Goal: Complete application form: Complete application form

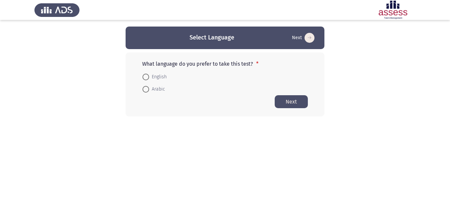
click at [149, 77] on span at bounding box center [146, 77] width 7 height 7
click at [149, 77] on input "English" at bounding box center [146, 77] width 7 height 7
radio input "true"
click at [289, 103] on button "Next" at bounding box center [291, 101] width 33 height 13
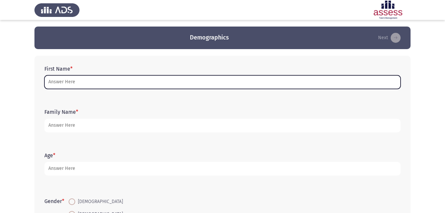
click at [82, 81] on input "First Name *" at bounding box center [222, 82] width 357 height 14
type input "h"
type input "H"
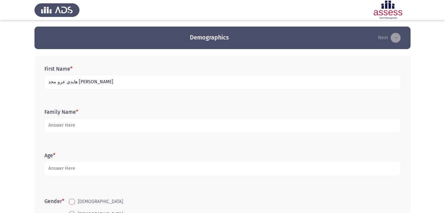
click at [75, 81] on input "هايدي عرو محد [PERSON_NAME]" at bounding box center [222, 82] width 357 height 14
click at [157, 85] on input "هايدي عرو محد [PERSON_NAME]" at bounding box center [222, 82] width 357 height 14
click at [48, 82] on input "هايدي عرو محد [PERSON_NAME]" at bounding box center [222, 82] width 357 height 14
type input "هايدي عرو محد [PERSON_NAME]"
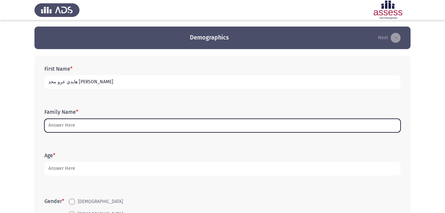
click at [129, 127] on input "Family Name *" at bounding box center [222, 126] width 357 height 14
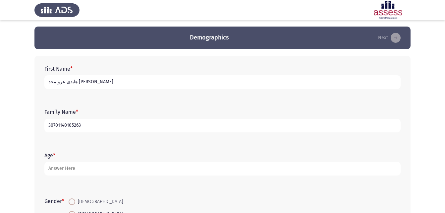
type input "30701140105263"
click at [115, 76] on input "هايدي عرو محد [PERSON_NAME]" at bounding box center [222, 82] width 357 height 14
type input "هايدي [PERSON_NAME]"
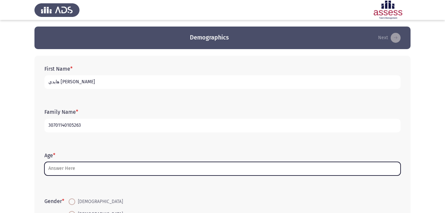
click at [67, 170] on input "Age *" at bounding box center [222, 169] width 357 height 14
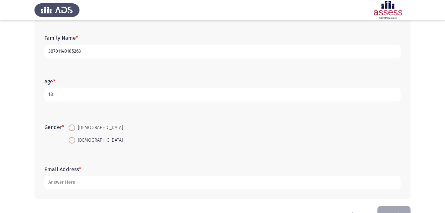
scroll to position [94, 0]
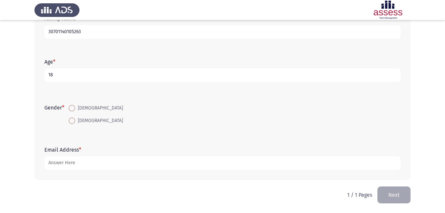
type input "18"
click at [74, 120] on span at bounding box center [72, 120] width 7 height 7
click at [74, 120] on input "[DEMOGRAPHIC_DATA]" at bounding box center [72, 120] width 7 height 7
radio input "true"
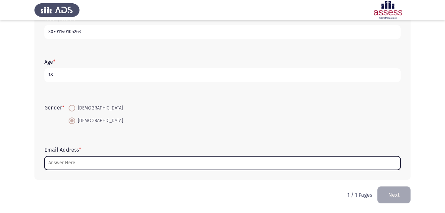
click at [75, 165] on input "Email Address *" at bounding box center [222, 163] width 357 height 14
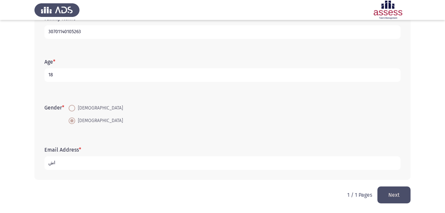
type input "ا"
type input "H"
type input "[EMAIL_ADDRESS][DOMAIN_NAME]"
click at [400, 199] on button "Next" at bounding box center [394, 194] width 33 height 17
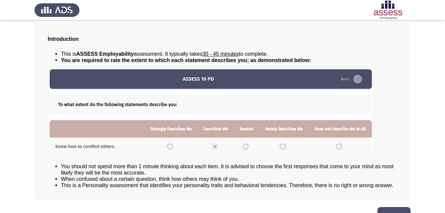
scroll to position [51, 0]
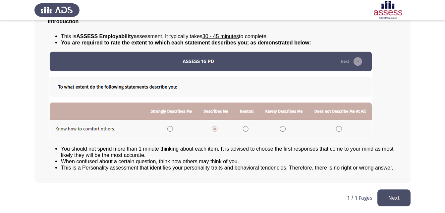
click at [247, 129] on img at bounding box center [210, 95] width 323 height 88
click at [244, 126] on img at bounding box center [210, 95] width 323 height 88
click at [403, 199] on button "Next" at bounding box center [394, 197] width 33 height 17
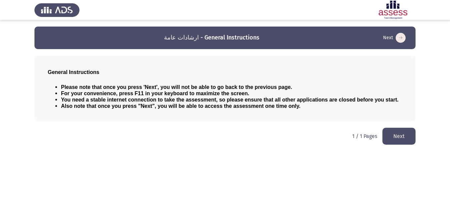
click at [397, 137] on button "Next" at bounding box center [399, 136] width 33 height 17
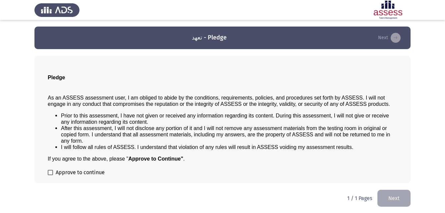
scroll to position [0, 0]
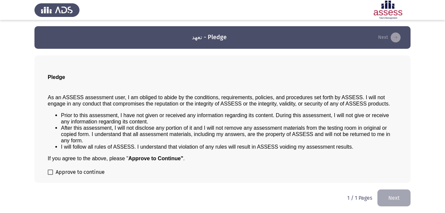
click at [47, 173] on div "Pledge As an ASSESS assessment user, I am obliged to abide by the conditions, r…" at bounding box center [222, 118] width 376 height 127
click at [48, 172] on span at bounding box center [50, 171] width 5 height 5
click at [50, 175] on input "Approve to continue" at bounding box center [50, 175] width 0 height 0
checkbox input "true"
click at [397, 202] on button "Next" at bounding box center [394, 197] width 33 height 17
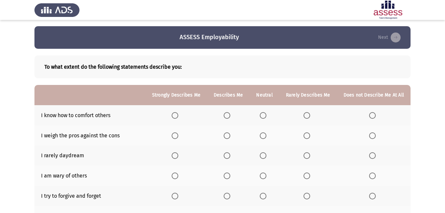
scroll to position [0, 0]
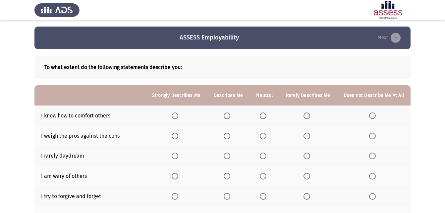
click at [267, 116] on span "Select an option" at bounding box center [263, 115] width 7 height 7
click at [267, 116] on input "Select an option" at bounding box center [263, 115] width 7 height 7
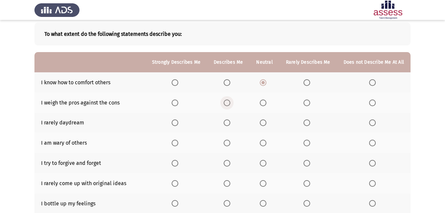
click at [231, 103] on span "Select an option" at bounding box center [227, 102] width 7 height 7
click at [231, 103] on input "Select an option" at bounding box center [227, 102] width 7 height 7
click at [264, 121] on span "Select an option" at bounding box center [263, 122] width 7 height 7
click at [264, 121] on input "Select an option" at bounding box center [263, 122] width 7 height 7
click at [229, 146] on span "Select an option" at bounding box center [227, 143] width 7 height 7
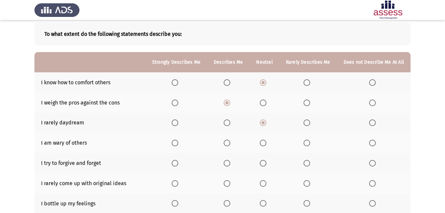
click at [229, 146] on input "Select an option" at bounding box center [227, 143] width 7 height 7
click at [228, 163] on span "Select an option" at bounding box center [227, 163] width 7 height 7
click at [228, 163] on input "Select an option" at bounding box center [227, 163] width 7 height 7
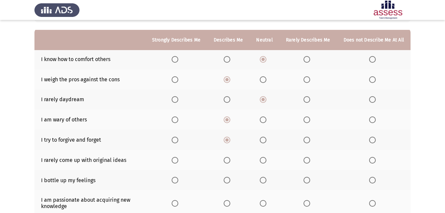
scroll to position [66, 0]
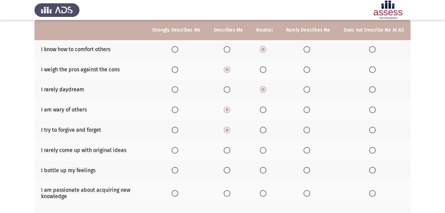
click at [264, 147] on span "Select an option" at bounding box center [263, 150] width 7 height 7
click at [264, 147] on input "Select an option" at bounding box center [263, 150] width 7 height 7
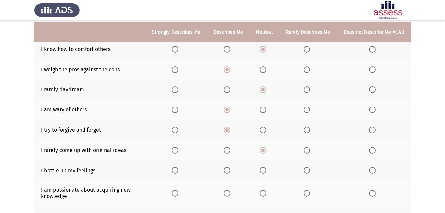
scroll to position [99, 0]
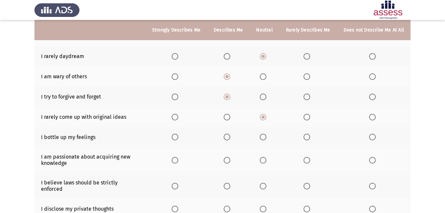
click at [230, 139] on span "Select an option" at bounding box center [227, 137] width 7 height 7
click at [230, 139] on input "Select an option" at bounding box center [227, 137] width 7 height 7
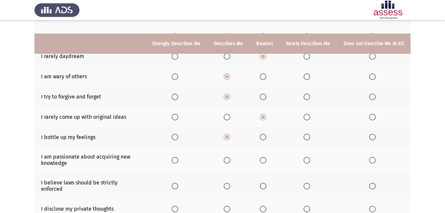
scroll to position [133, 0]
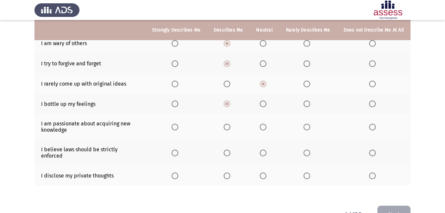
click at [178, 127] on span "Select an option" at bounding box center [175, 127] width 7 height 7
click at [178, 127] on input "Select an option" at bounding box center [175, 127] width 7 height 7
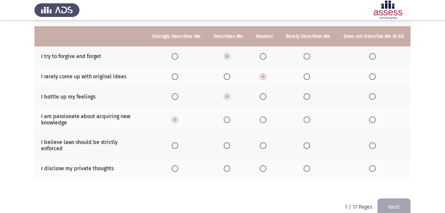
scroll to position [146, 0]
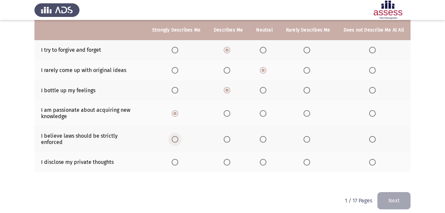
click at [178, 137] on span "Select an option" at bounding box center [175, 139] width 7 height 7
click at [178, 137] on input "Select an option" at bounding box center [175, 139] width 7 height 7
click at [266, 159] on span "Select an option" at bounding box center [263, 162] width 7 height 7
click at [266, 159] on input "Select an option" at bounding box center [263, 162] width 7 height 7
click at [389, 192] on button "Next" at bounding box center [394, 200] width 33 height 17
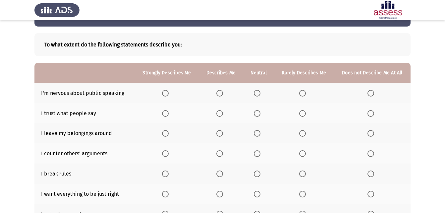
scroll to position [33, 0]
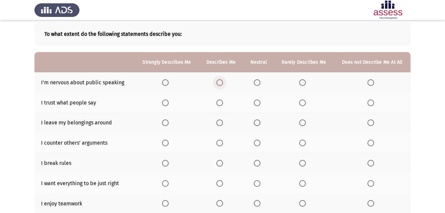
click at [221, 82] on span "Select an option" at bounding box center [220, 82] width 7 height 7
click at [221, 82] on input "Select an option" at bounding box center [220, 82] width 7 height 7
click at [259, 105] on span "Select an option" at bounding box center [257, 102] width 7 height 7
click at [259, 105] on input "Select an option" at bounding box center [257, 102] width 7 height 7
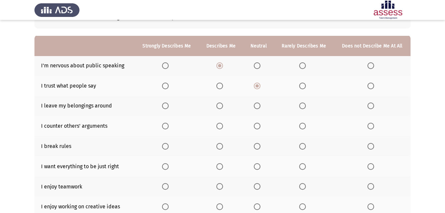
scroll to position [66, 0]
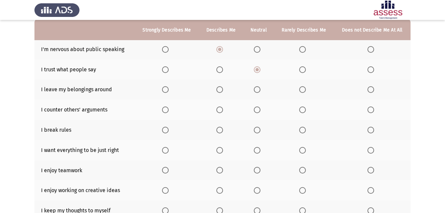
click at [304, 92] on span "Select an option" at bounding box center [302, 89] width 7 height 7
click at [304, 92] on input "Select an option" at bounding box center [302, 89] width 7 height 7
click at [302, 131] on span "Select an option" at bounding box center [302, 130] width 7 height 7
click at [302, 131] on input "Select an option" at bounding box center [302, 130] width 7 height 7
click at [165, 151] on span "Select an option" at bounding box center [165, 150] width 7 height 7
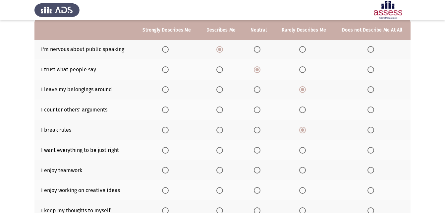
click at [165, 151] on input "Select an option" at bounding box center [165, 150] width 7 height 7
click at [258, 169] on span "Select an option" at bounding box center [257, 170] width 7 height 7
click at [258, 169] on input "Select an option" at bounding box center [257, 170] width 7 height 7
click at [222, 193] on span "Select an option" at bounding box center [220, 190] width 7 height 7
click at [222, 193] on input "Select an option" at bounding box center [220, 190] width 7 height 7
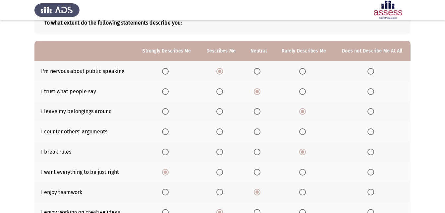
scroll to position [33, 0]
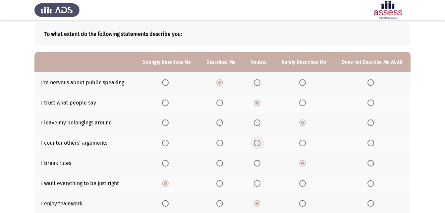
click at [256, 146] on span "Select an option" at bounding box center [257, 143] width 7 height 7
click at [256, 146] on input "Select an option" at bounding box center [257, 143] width 7 height 7
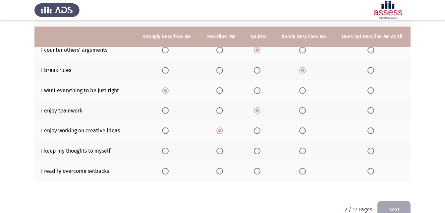
scroll to position [133, 0]
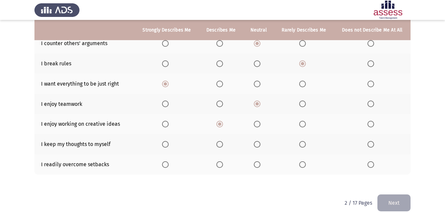
click at [220, 162] on span "Select an option" at bounding box center [220, 164] width 7 height 7
click at [220, 162] on input "Select an option" at bounding box center [220, 164] width 7 height 7
click at [220, 144] on span "Select an option" at bounding box center [220, 144] width 7 height 7
click at [220, 144] on input "Select an option" at bounding box center [220, 144] width 7 height 7
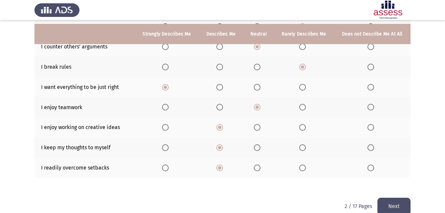
scroll to position [141, 0]
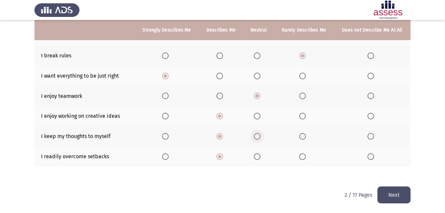
click at [257, 135] on span "Select an option" at bounding box center [257, 136] width 7 height 7
click at [257, 135] on input "Select an option" at bounding box center [257, 136] width 7 height 7
click at [389, 190] on button "Next" at bounding box center [394, 194] width 33 height 17
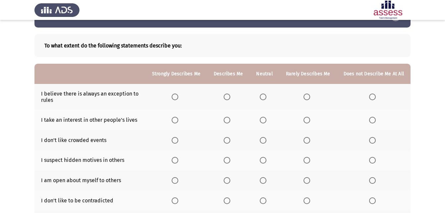
scroll to position [33, 0]
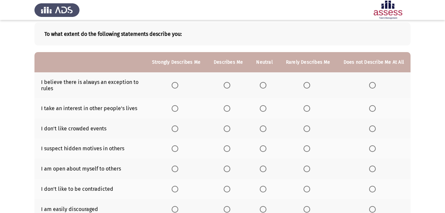
click at [229, 88] on span "Select an option" at bounding box center [227, 85] width 7 height 7
click at [229, 88] on input "Select an option" at bounding box center [227, 85] width 7 height 7
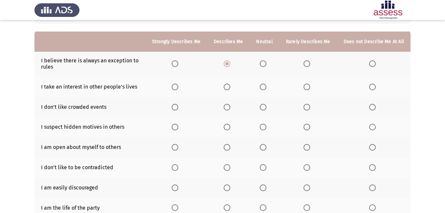
scroll to position [66, 0]
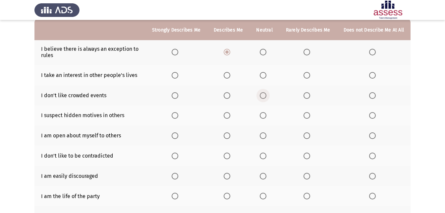
click at [263, 97] on span "Select an option" at bounding box center [263, 95] width 7 height 7
click at [263, 97] on input "Select an option" at bounding box center [263, 95] width 7 height 7
click at [178, 115] on span "Select an option" at bounding box center [175, 115] width 7 height 7
click at [178, 115] on input "Select an option" at bounding box center [175, 115] width 7 height 7
click at [229, 116] on span "Select an option" at bounding box center [227, 115] width 7 height 7
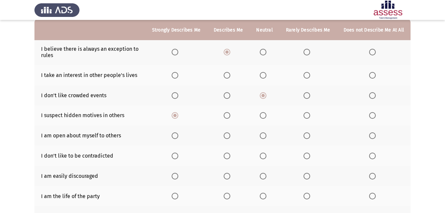
click at [229, 116] on input "Select an option" at bounding box center [227, 115] width 7 height 7
click at [266, 74] on span "Select an option" at bounding box center [263, 75] width 7 height 7
click at [266, 74] on input "Select an option" at bounding box center [263, 75] width 7 height 7
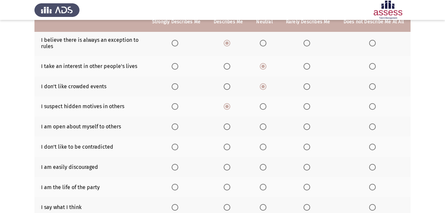
scroll to position [99, 0]
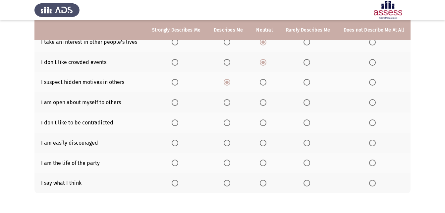
click at [308, 126] on span "Select an option" at bounding box center [307, 122] width 7 height 7
click at [308, 126] on input "Select an option" at bounding box center [307, 122] width 7 height 7
click at [308, 163] on span "Select an option" at bounding box center [307, 163] width 7 height 7
click at [308, 163] on input "Select an option" at bounding box center [307, 163] width 7 height 7
click at [373, 182] on span "Select an option" at bounding box center [372, 183] width 7 height 7
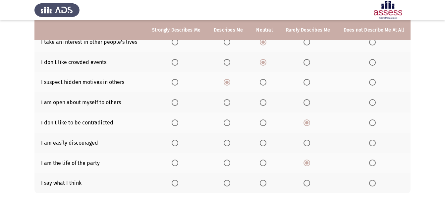
click at [373, 182] on input "Select an option" at bounding box center [372, 183] width 7 height 7
click at [262, 141] on span "Select an option" at bounding box center [263, 143] width 7 height 7
click at [262, 141] on input "Select an option" at bounding box center [263, 143] width 7 height 7
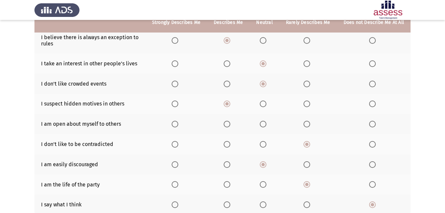
scroll to position [66, 0]
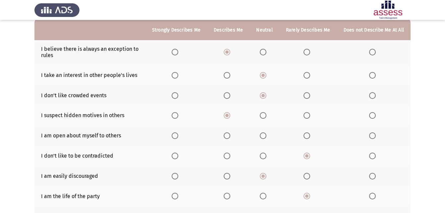
click at [262, 134] on span "Select an option" at bounding box center [263, 135] width 7 height 7
click at [262, 134] on input "Select an option" at bounding box center [263, 135] width 7 height 7
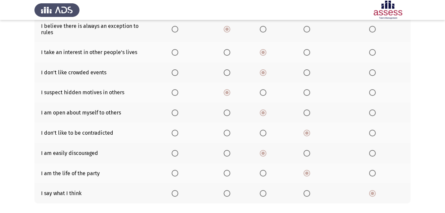
scroll to position [126, 0]
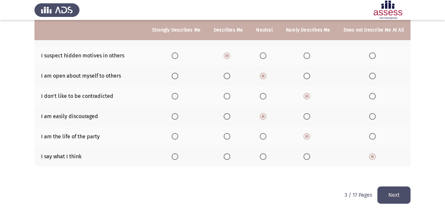
click at [393, 195] on button "Next" at bounding box center [394, 194] width 33 height 17
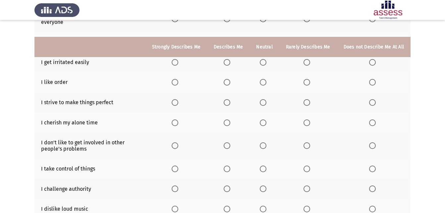
scroll to position [133, 0]
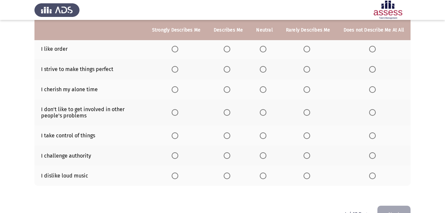
click at [229, 50] on span "Select an option" at bounding box center [227, 49] width 7 height 7
click at [229, 50] on input "Select an option" at bounding box center [227, 49] width 7 height 7
click at [229, 68] on span "Select an option" at bounding box center [227, 69] width 7 height 7
click at [229, 68] on input "Select an option" at bounding box center [227, 69] width 7 height 7
click at [178, 88] on span "Select an option" at bounding box center [175, 89] width 7 height 7
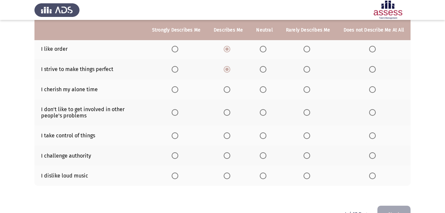
click at [178, 88] on input "Select an option" at bounding box center [175, 89] width 7 height 7
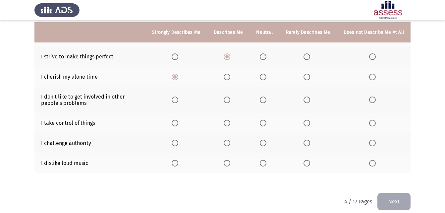
scroll to position [152, 0]
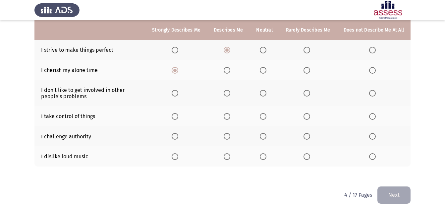
click at [176, 89] on th at bounding box center [177, 93] width 62 height 26
click at [176, 93] on span "Select an option" at bounding box center [175, 93] width 7 height 7
click at [176, 93] on input "Select an option" at bounding box center [175, 93] width 7 height 7
click at [307, 137] on span "Select an option" at bounding box center [307, 136] width 7 height 7
click at [307, 137] on input "Select an option" at bounding box center [307, 136] width 7 height 7
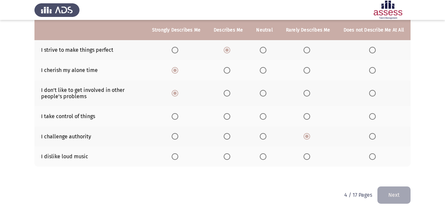
click at [265, 155] on span "Select an option" at bounding box center [263, 156] width 7 height 7
click at [265, 155] on input "Select an option" at bounding box center [263, 156] width 7 height 7
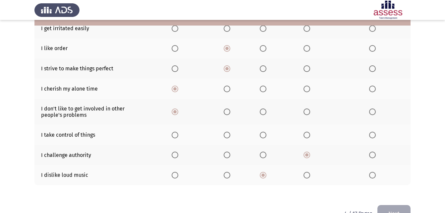
scroll to position [119, 0]
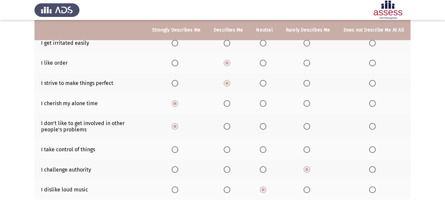
click at [267, 149] on span "Select an option" at bounding box center [263, 149] width 7 height 7
click at [267, 149] on input "Select an option" at bounding box center [263, 149] width 7 height 7
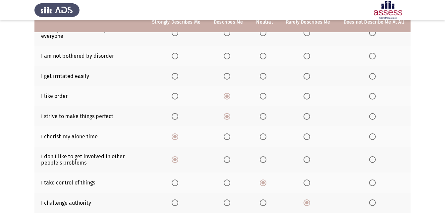
scroll to position [52, 0]
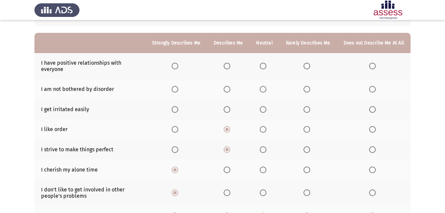
click at [229, 92] on span "Select an option" at bounding box center [227, 89] width 7 height 7
click at [229, 92] on input "Select an option" at bounding box center [227, 89] width 7 height 7
click at [308, 90] on span "Select an option" at bounding box center [307, 89] width 7 height 7
click at [308, 90] on input "Select an option" at bounding box center [307, 89] width 7 height 7
click at [264, 67] on span "Select an option" at bounding box center [263, 66] width 7 height 7
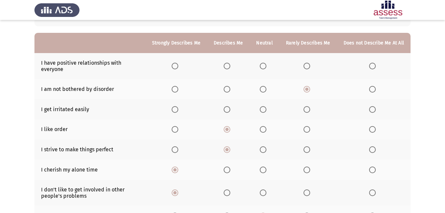
click at [264, 67] on input "Select an option" at bounding box center [263, 66] width 7 height 7
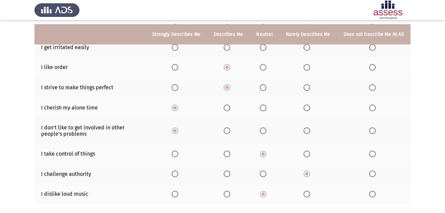
scroll to position [86, 0]
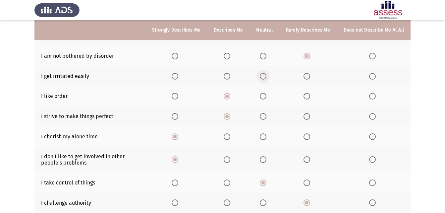
click at [266, 77] on span "Select an option" at bounding box center [263, 76] width 7 height 7
click at [266, 77] on input "Select an option" at bounding box center [263, 76] width 7 height 7
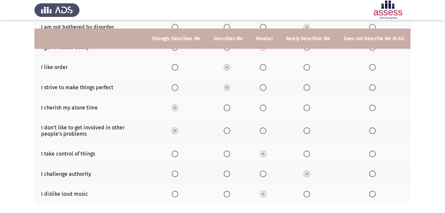
scroll to position [152, 0]
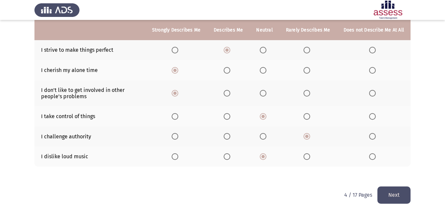
click at [387, 188] on button "Next" at bounding box center [394, 194] width 33 height 17
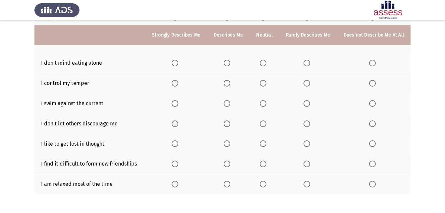
scroll to position [107, 0]
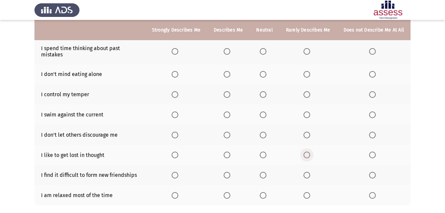
click at [307, 152] on span "Select an option" at bounding box center [307, 155] width 7 height 7
click at [307, 152] on input "Select an option" at bounding box center [307, 155] width 7 height 7
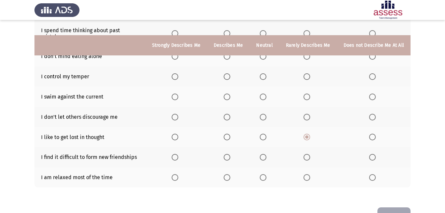
scroll to position [141, 0]
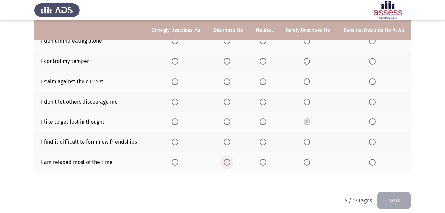
click at [231, 159] on span "Select an option" at bounding box center [227, 162] width 7 height 7
click at [231, 159] on input "Select an option" at bounding box center [227, 162] width 7 height 7
click at [265, 139] on span "Select an option" at bounding box center [263, 142] width 7 height 7
click at [265, 139] on input "Select an option" at bounding box center [263, 142] width 7 height 7
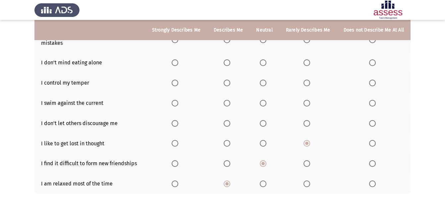
scroll to position [107, 0]
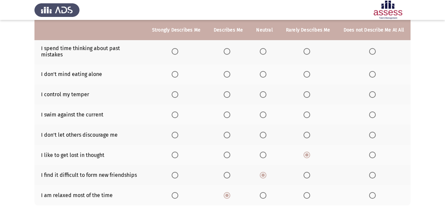
click at [231, 132] on span "Select an option" at bounding box center [227, 135] width 7 height 7
click at [231, 132] on input "Select an option" at bounding box center [227, 135] width 7 height 7
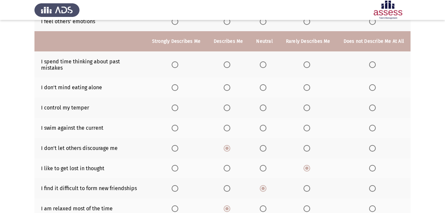
scroll to position [74, 0]
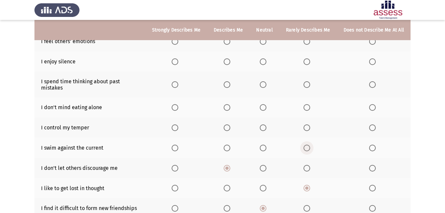
click at [309, 145] on span "Select an option" at bounding box center [307, 148] width 7 height 7
click at [309, 145] on input "Select an option" at bounding box center [307, 148] width 7 height 7
click at [266, 124] on span "Select an option" at bounding box center [263, 127] width 7 height 7
click at [266, 124] on input "Select an option" at bounding box center [263, 127] width 7 height 7
click at [265, 104] on span "Select an option" at bounding box center [263, 107] width 7 height 7
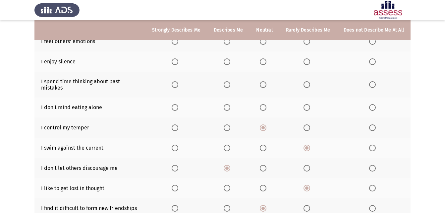
click at [265, 104] on input "Select an option" at bounding box center [263, 107] width 7 height 7
click at [310, 84] on span "Select an option" at bounding box center [307, 84] width 7 height 7
click at [310, 84] on input "Select an option" at bounding box center [307, 84] width 7 height 7
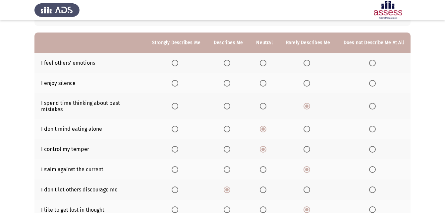
scroll to position [41, 0]
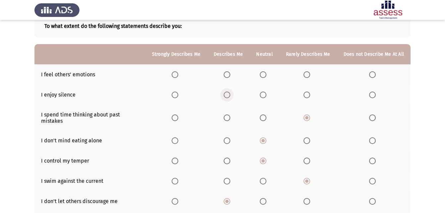
click at [231, 97] on span "Select an option" at bounding box center [227, 95] width 7 height 7
click at [231, 97] on input "Select an option" at bounding box center [227, 95] width 7 height 7
click at [263, 76] on span "Select an option" at bounding box center [263, 74] width 7 height 7
click at [263, 76] on input "Select an option" at bounding box center [263, 74] width 7 height 7
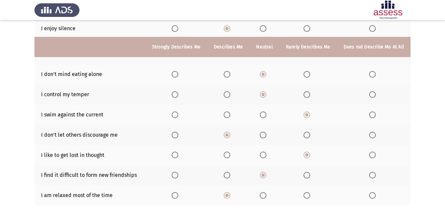
scroll to position [141, 0]
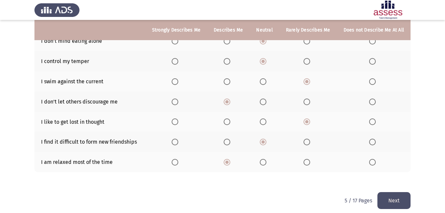
click at [399, 193] on button "Next" at bounding box center [394, 200] width 33 height 17
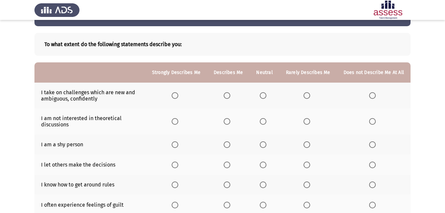
scroll to position [33, 0]
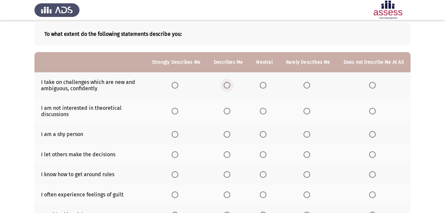
click at [229, 85] on span "Select an option" at bounding box center [227, 85] width 7 height 7
click at [229, 85] on input "Select an option" at bounding box center [227, 85] width 7 height 7
click at [313, 111] on label "Select an option" at bounding box center [308, 111] width 9 height 7
click at [310, 111] on input "Select an option" at bounding box center [307, 111] width 7 height 7
click at [178, 132] on span "Select an option" at bounding box center [175, 134] width 7 height 7
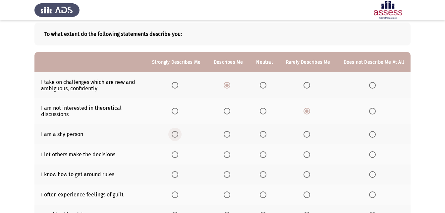
click at [178, 132] on input "Select an option" at bounding box center [175, 134] width 7 height 7
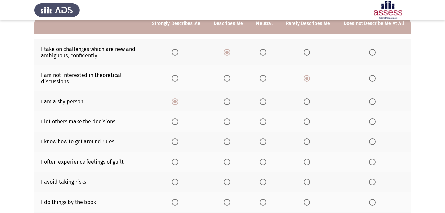
scroll to position [66, 0]
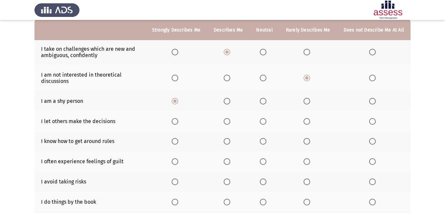
click at [304, 122] on th at bounding box center [309, 121] width 58 height 20
click at [305, 122] on span "Select an option" at bounding box center [307, 121] width 7 height 7
click at [305, 122] on input "Select an option" at bounding box center [307, 121] width 7 height 7
drag, startPoint x: 40, startPoint y: 139, endPoint x: 104, endPoint y: 148, distance: 64.1
click at [104, 148] on td "I know how to get around rules" at bounding box center [89, 141] width 111 height 20
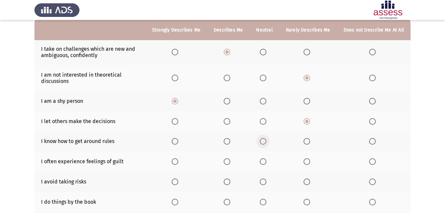
click at [263, 143] on span "Select an option" at bounding box center [263, 141] width 7 height 7
click at [263, 143] on input "Select an option" at bounding box center [263, 141] width 7 height 7
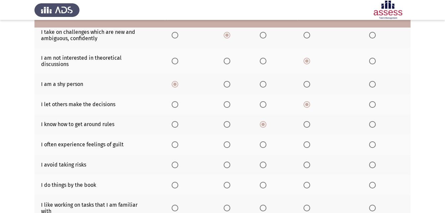
scroll to position [99, 0]
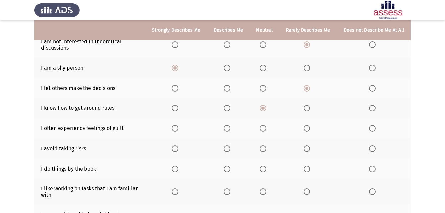
click at [231, 127] on span "Select an option" at bounding box center [227, 128] width 7 height 7
click at [231, 127] on input "Select an option" at bounding box center [227, 128] width 7 height 7
click at [265, 150] on span "Select an option" at bounding box center [263, 148] width 7 height 7
click at [265, 150] on input "Select an option" at bounding box center [263, 148] width 7 height 7
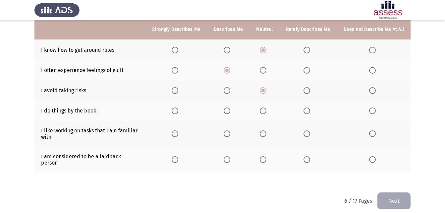
scroll to position [124, 0]
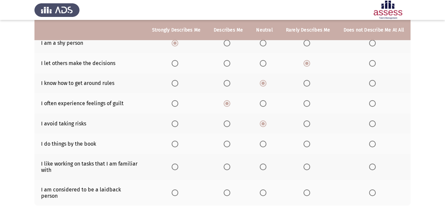
click at [231, 147] on span "Select an option" at bounding box center [227, 144] width 7 height 7
click at [231, 147] on input "Select an option" at bounding box center [227, 144] width 7 height 7
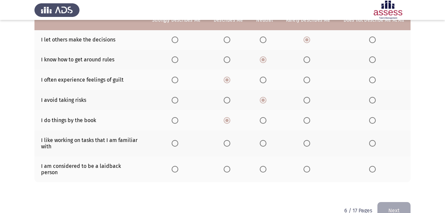
scroll to position [158, 0]
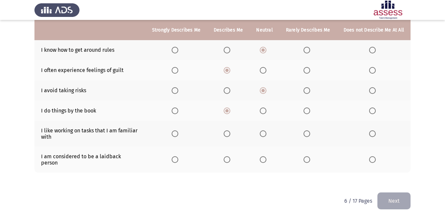
click at [267, 131] on span "Select an option" at bounding box center [263, 133] width 7 height 7
click at [267, 131] on input "Select an option" at bounding box center [263, 133] width 7 height 7
drag, startPoint x: 101, startPoint y: 156, endPoint x: 109, endPoint y: 153, distance: 8.2
click at [109, 153] on td "I am considered to be a laidback person" at bounding box center [89, 160] width 111 height 26
click at [266, 160] on span "Select an option" at bounding box center [263, 159] width 7 height 7
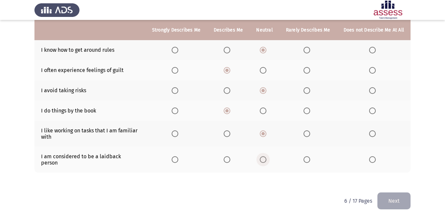
click at [266, 160] on input "Select an option" at bounding box center [263, 159] width 7 height 7
click at [390, 192] on button "Next" at bounding box center [394, 200] width 33 height 17
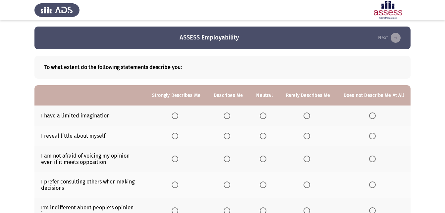
click at [307, 115] on span "Select an option" at bounding box center [307, 115] width 7 height 7
click at [307, 115] on input "Select an option" at bounding box center [307, 115] width 7 height 7
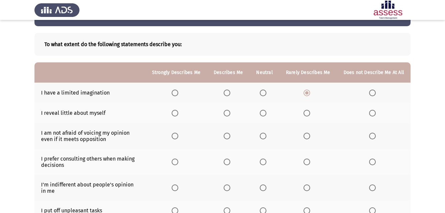
scroll to position [33, 0]
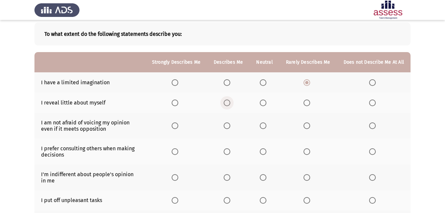
click at [228, 105] on span "Select an option" at bounding box center [227, 102] width 7 height 7
click at [228, 105] on input "Select an option" at bounding box center [227, 102] width 7 height 7
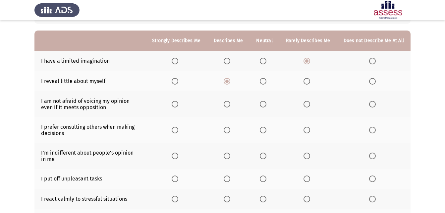
scroll to position [66, 0]
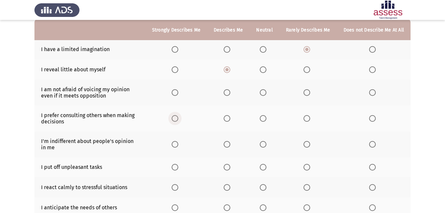
click at [178, 118] on span "Select an option" at bounding box center [175, 118] width 7 height 7
click at [178, 118] on input "Select an option" at bounding box center [175, 118] width 7 height 7
click at [264, 93] on span "Select an option" at bounding box center [263, 92] width 7 height 7
click at [264, 93] on input "Select an option" at bounding box center [263, 92] width 7 height 7
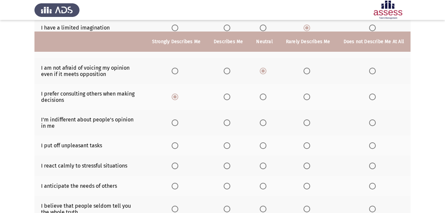
scroll to position [99, 0]
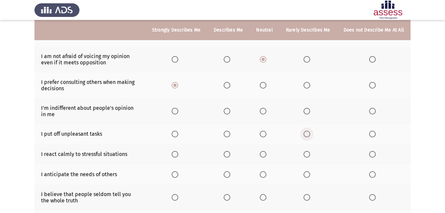
click at [309, 133] on span "Select an option" at bounding box center [307, 134] width 7 height 7
click at [309, 133] on input "Select an option" at bounding box center [307, 134] width 7 height 7
click at [265, 112] on span "Select an option" at bounding box center [263, 111] width 7 height 7
click at [265, 112] on input "Select an option" at bounding box center [263, 111] width 7 height 7
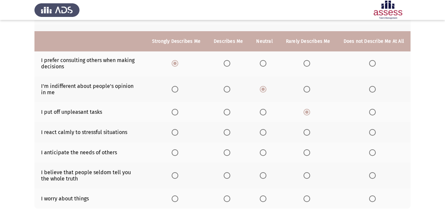
scroll to position [133, 0]
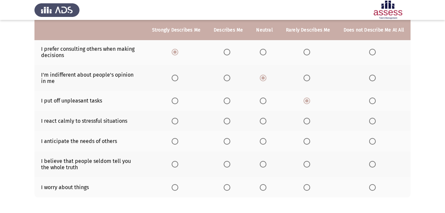
click at [264, 121] on span "Select an option" at bounding box center [263, 121] width 7 height 7
click at [264, 121] on input "Select an option" at bounding box center [263, 121] width 7 height 7
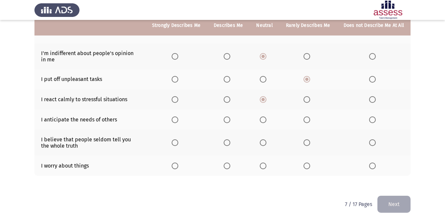
scroll to position [164, 0]
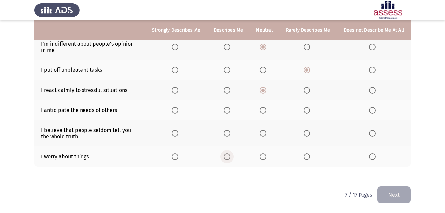
click at [230, 157] on span "Select an option" at bounding box center [227, 156] width 7 height 7
click at [230, 157] on input "Select an option" at bounding box center [227, 156] width 7 height 7
click at [230, 130] on span "Select an option" at bounding box center [227, 133] width 7 height 7
click at [230, 130] on input "Select an option" at bounding box center [227, 133] width 7 height 7
drag, startPoint x: 43, startPoint y: 107, endPoint x: 106, endPoint y: 105, distance: 62.4
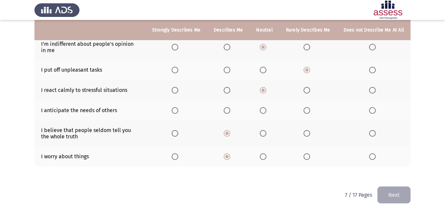
click at [106, 105] on td "I anticipate the needs of others" at bounding box center [89, 110] width 111 height 20
click at [263, 113] on span "Select an option" at bounding box center [263, 110] width 7 height 7
click at [263, 113] on input "Select an option" at bounding box center [263, 110] width 7 height 7
click at [399, 196] on button "Next" at bounding box center [394, 194] width 33 height 17
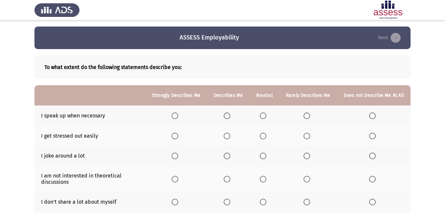
click at [310, 155] on span "Select an option" at bounding box center [307, 156] width 7 height 7
click at [310, 155] on input "Select an option" at bounding box center [307, 156] width 7 height 7
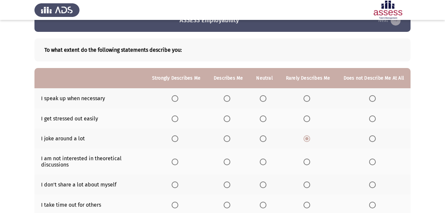
scroll to position [33, 0]
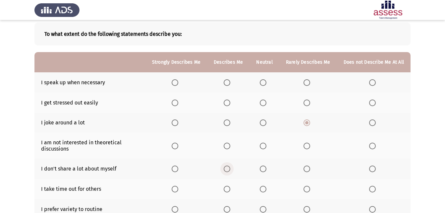
click at [229, 169] on span "Select an option" at bounding box center [227, 168] width 7 height 7
click at [229, 169] on input "Select an option" at bounding box center [227, 168] width 7 height 7
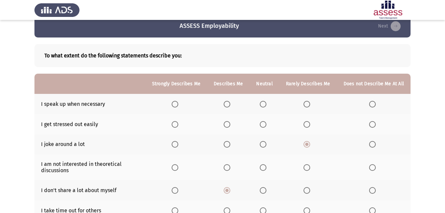
scroll to position [0, 0]
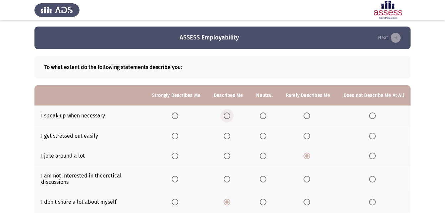
click at [229, 117] on span "Select an option" at bounding box center [227, 115] width 7 height 7
click at [229, 117] on input "Select an option" at bounding box center [227, 115] width 7 height 7
click at [264, 139] on span "Select an option" at bounding box center [263, 136] width 7 height 7
click at [264, 139] on input "Select an option" at bounding box center [263, 136] width 7 height 7
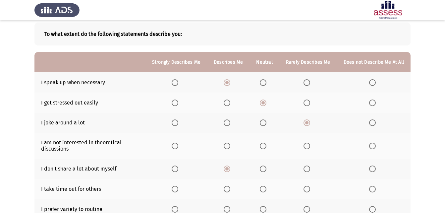
click at [263, 145] on span "Select an option" at bounding box center [263, 146] width 7 height 7
click at [263, 145] on input "Select an option" at bounding box center [263, 146] width 7 height 7
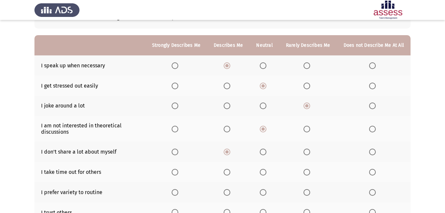
scroll to position [66, 0]
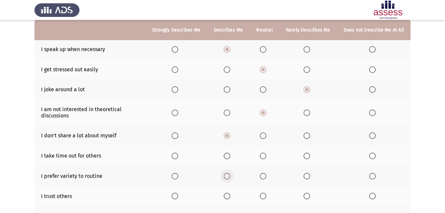
click at [230, 177] on span "Select an option" at bounding box center [227, 176] width 7 height 7
click at [230, 177] on input "Select an option" at bounding box center [227, 176] width 7 height 7
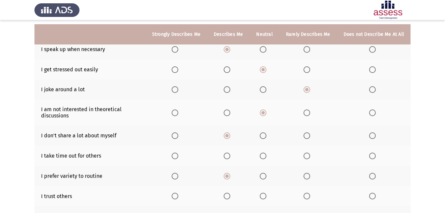
scroll to position [99, 0]
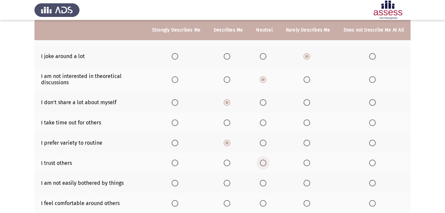
click at [266, 164] on span "Select an option" at bounding box center [263, 163] width 7 height 7
click at [266, 164] on input "Select an option" at bounding box center [263, 163] width 7 height 7
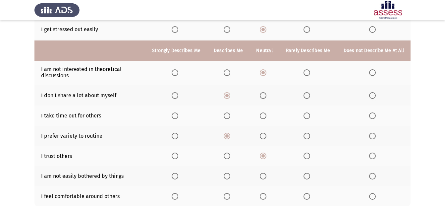
scroll to position [133, 0]
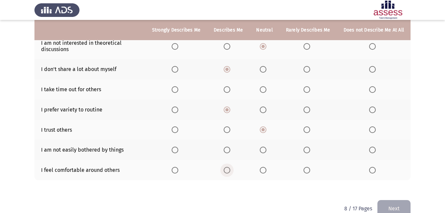
click at [231, 173] on span "Select an option" at bounding box center [227, 170] width 7 height 7
click at [231, 173] on input "Select an option" at bounding box center [227, 170] width 7 height 7
click at [266, 152] on span "Select an option" at bounding box center [263, 150] width 7 height 7
click at [266, 152] on input "Select an option" at bounding box center [263, 150] width 7 height 7
click at [230, 90] on span "Select an option" at bounding box center [227, 89] width 7 height 7
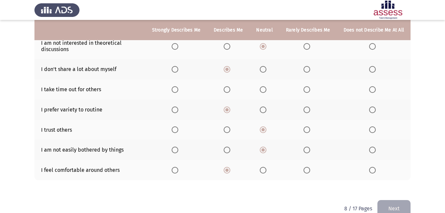
click at [230, 90] on input "Select an option" at bounding box center [227, 89] width 7 height 7
click at [394, 204] on button "Next" at bounding box center [394, 208] width 33 height 17
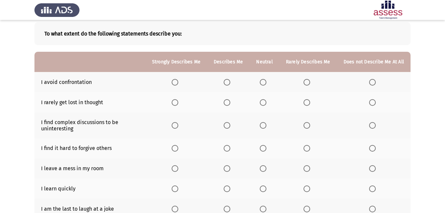
scroll to position [14, 0]
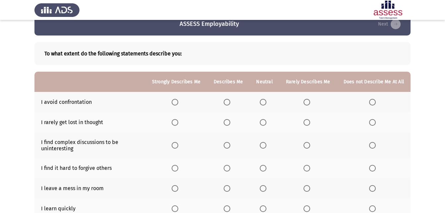
click at [228, 99] on span "Select an option" at bounding box center [227, 102] width 7 height 7
click at [228, 99] on input "Select an option" at bounding box center [227, 102] width 7 height 7
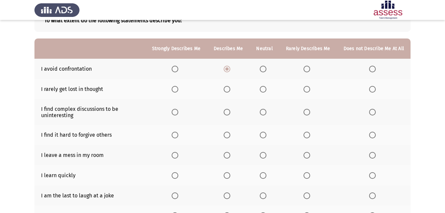
click at [231, 137] on span "Select an option" at bounding box center [227, 135] width 7 height 7
click at [231, 137] on input "Select an option" at bounding box center [227, 135] width 7 height 7
click at [307, 155] on span "Select an option" at bounding box center [307, 155] width 7 height 7
click at [307, 155] on input "Select an option" at bounding box center [307, 155] width 7 height 7
click at [260, 176] on th at bounding box center [265, 175] width 30 height 20
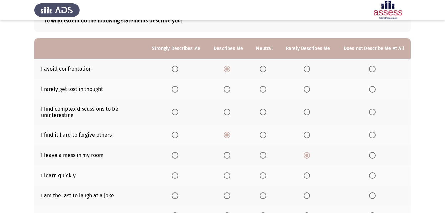
click at [266, 174] on span "Select an option" at bounding box center [263, 175] width 7 height 7
click at [266, 174] on input "Select an option" at bounding box center [263, 175] width 7 height 7
click at [307, 194] on span "Select an option" at bounding box center [307, 195] width 7 height 7
click at [307, 194] on input "Select an option" at bounding box center [307, 195] width 7 height 7
click at [307, 113] on span "Select an option" at bounding box center [307, 112] width 7 height 7
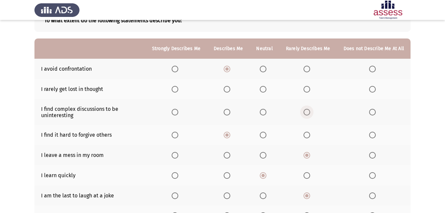
click at [307, 113] on input "Select an option" at bounding box center [307, 112] width 7 height 7
click at [227, 91] on span "Select an option" at bounding box center [227, 89] width 7 height 7
click at [227, 91] on input "Select an option" at bounding box center [227, 89] width 7 height 7
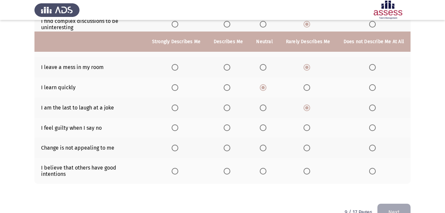
scroll to position [146, 0]
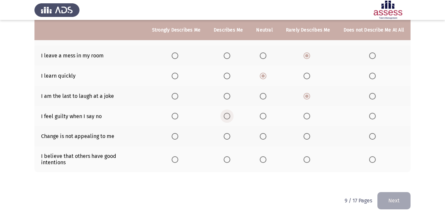
click at [230, 114] on span "Select an option" at bounding box center [227, 116] width 7 height 7
click at [230, 114] on input "Select an option" at bounding box center [227, 116] width 7 height 7
click at [310, 133] on span "Select an option" at bounding box center [307, 136] width 7 height 7
click at [310, 133] on input "Select an option" at bounding box center [307, 136] width 7 height 7
click at [264, 159] on span "Select an option" at bounding box center [263, 159] width 7 height 7
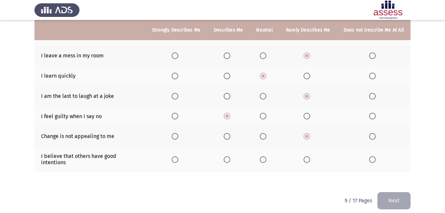
click at [264, 159] on input "Select an option" at bounding box center [263, 159] width 7 height 7
click at [402, 199] on button "Next" at bounding box center [394, 200] width 33 height 17
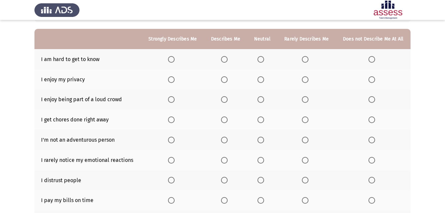
scroll to position [66, 0]
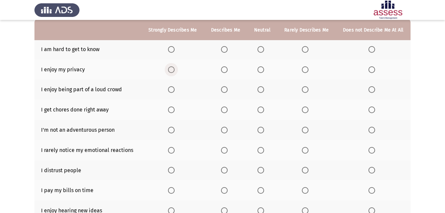
click at [174, 73] on span "Select an option" at bounding box center [171, 69] width 7 height 7
click at [174, 73] on input "Select an option" at bounding box center [171, 69] width 7 height 7
click at [304, 91] on span "Select an option" at bounding box center [305, 89] width 7 height 7
click at [304, 91] on input "Select an option" at bounding box center [305, 89] width 7 height 7
click at [262, 112] on span "Select an option" at bounding box center [261, 109] width 7 height 7
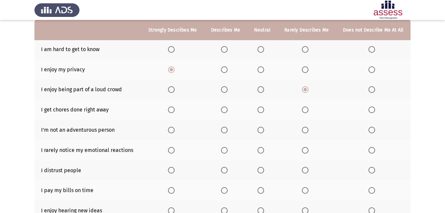
click at [262, 112] on input "Select an option" at bounding box center [261, 109] width 7 height 7
click at [226, 111] on span "Select an option" at bounding box center [224, 109] width 7 height 7
click at [226, 111] on input "Select an option" at bounding box center [224, 109] width 7 height 7
click at [306, 127] on span "Select an option" at bounding box center [305, 130] width 7 height 7
click at [306, 127] on input "Select an option" at bounding box center [305, 130] width 7 height 7
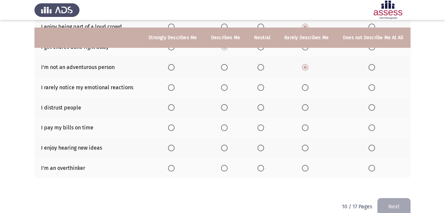
scroll to position [141, 0]
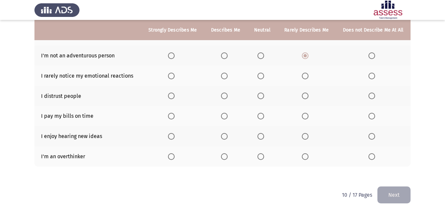
click at [225, 134] on span "Select an option" at bounding box center [224, 136] width 7 height 7
click at [225, 134] on input "Select an option" at bounding box center [224, 136] width 7 height 7
click at [226, 153] on span "Select an option" at bounding box center [224, 156] width 7 height 7
click at [226, 153] on input "Select an option" at bounding box center [224, 156] width 7 height 7
click at [224, 117] on span "Select an option" at bounding box center [224, 116] width 7 height 7
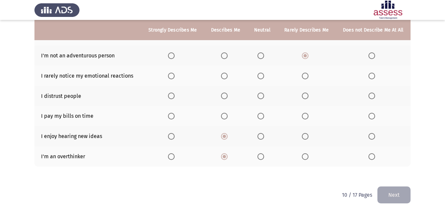
click at [224, 117] on input "Select an option" at bounding box center [224, 116] width 7 height 7
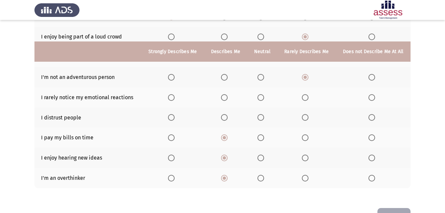
scroll to position [107, 0]
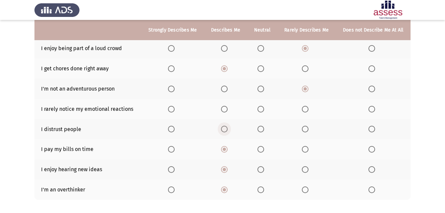
click at [225, 129] on span "Select an option" at bounding box center [224, 129] width 7 height 7
click at [225, 129] on input "Select an option" at bounding box center [224, 129] width 7 height 7
click at [265, 107] on label "Select an option" at bounding box center [262, 109] width 9 height 7
click at [264, 107] on input "Select an option" at bounding box center [261, 109] width 7 height 7
click at [307, 111] on span "Select an option" at bounding box center [305, 109] width 7 height 7
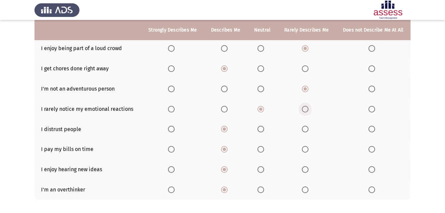
click at [307, 111] on input "Select an option" at bounding box center [305, 109] width 7 height 7
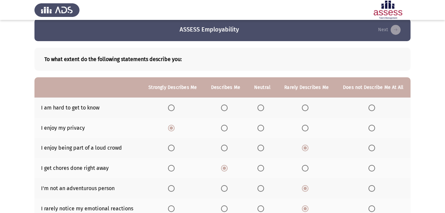
scroll to position [41, 0]
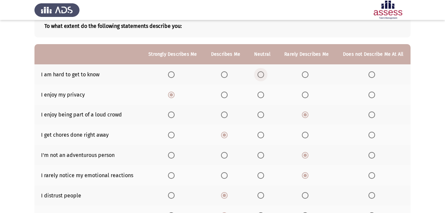
click at [262, 74] on span "Select an option" at bounding box center [261, 74] width 7 height 7
click at [262, 74] on input "Select an option" at bounding box center [261, 74] width 7 height 7
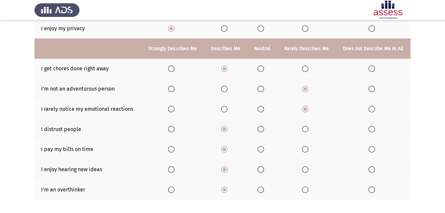
scroll to position [141, 0]
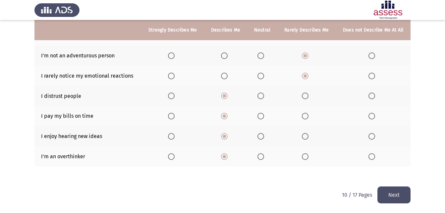
click at [390, 190] on button "Next" at bounding box center [394, 194] width 33 height 17
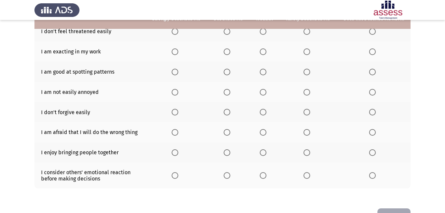
scroll to position [113, 0]
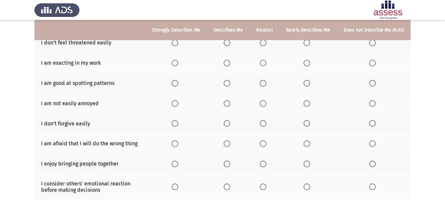
click at [231, 126] on span "Select an option" at bounding box center [227, 123] width 7 height 7
click at [231, 126] on input "Select an option" at bounding box center [227, 123] width 7 height 7
click at [181, 144] on label "Select an option" at bounding box center [176, 143] width 9 height 7
click at [178, 144] on input "Select an option" at bounding box center [175, 143] width 7 height 7
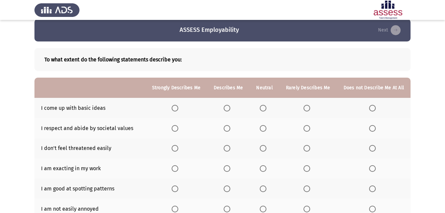
scroll to position [0, 0]
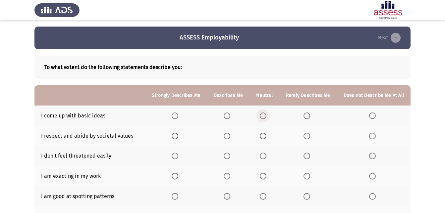
click at [267, 115] on span "Select an option" at bounding box center [263, 115] width 7 height 7
click at [267, 115] on input "Select an option" at bounding box center [263, 115] width 7 height 7
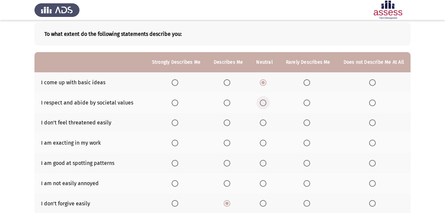
click at [267, 105] on span "Select an option" at bounding box center [263, 102] width 7 height 7
click at [267, 105] on input "Select an option" at bounding box center [263, 102] width 7 height 7
click at [228, 120] on span "Select an option" at bounding box center [227, 122] width 7 height 7
click at [228, 120] on input "Select an option" at bounding box center [227, 122] width 7 height 7
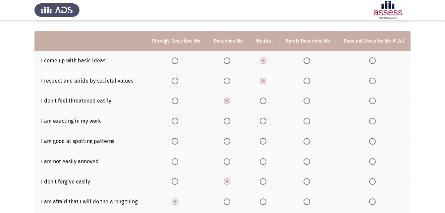
scroll to position [66, 0]
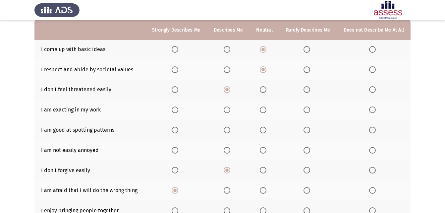
click at [229, 108] on span "Select an option" at bounding box center [227, 109] width 7 height 7
click at [229, 108] on input "Select an option" at bounding box center [227, 109] width 7 height 7
click at [231, 129] on span "Select an option" at bounding box center [227, 130] width 7 height 7
click at [231, 129] on input "Select an option" at bounding box center [227, 130] width 7 height 7
click at [229, 147] on span "Select an option" at bounding box center [227, 150] width 7 height 7
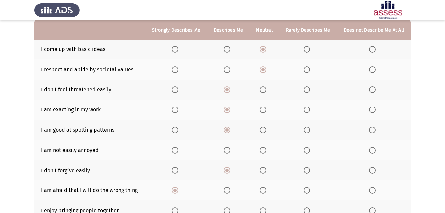
click at [229, 147] on input "Select an option" at bounding box center [227, 150] width 7 height 7
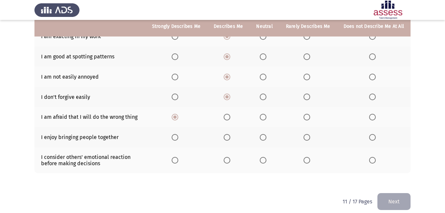
scroll to position [146, 0]
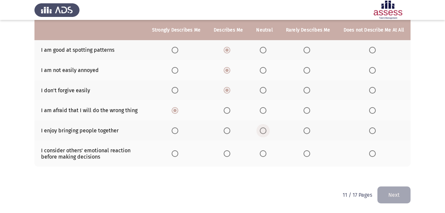
click at [264, 132] on span "Select an option" at bounding box center [263, 130] width 7 height 7
click at [264, 132] on input "Select an option" at bounding box center [263, 130] width 7 height 7
click at [230, 156] on span "Select an option" at bounding box center [227, 153] width 7 height 7
click at [230, 156] on input "Select an option" at bounding box center [227, 153] width 7 height 7
click at [266, 155] on span "Select an option" at bounding box center [263, 153] width 7 height 7
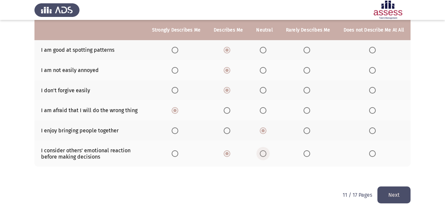
click at [266, 155] on input "Select an option" at bounding box center [263, 153] width 7 height 7
click at [383, 199] on button "Next" at bounding box center [394, 194] width 33 height 17
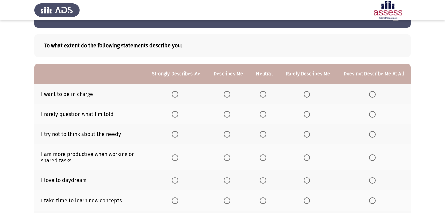
scroll to position [33, 0]
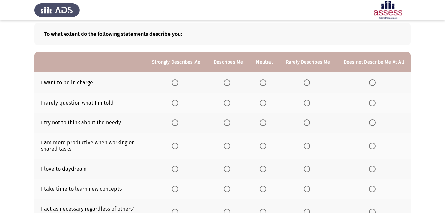
click at [309, 101] on span "Select an option" at bounding box center [307, 102] width 7 height 7
click at [309, 101] on input "Select an option" at bounding box center [307, 102] width 7 height 7
click at [307, 126] on span "Select an option" at bounding box center [307, 122] width 7 height 7
click at [307, 126] on input "Select an option" at bounding box center [307, 122] width 7 height 7
click at [264, 79] on span "Select an option" at bounding box center [263, 82] width 7 height 7
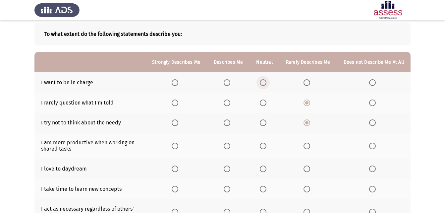
click at [264, 79] on input "Select an option" at bounding box center [263, 82] width 7 height 7
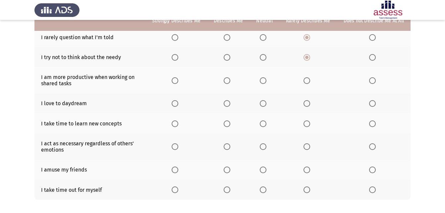
scroll to position [99, 0]
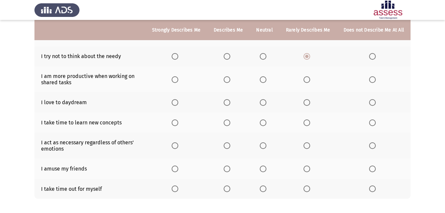
click at [267, 103] on span "Select an option" at bounding box center [263, 102] width 7 height 7
click at [267, 103] on input "Select an option" at bounding box center [263, 102] width 7 height 7
click at [228, 125] on span "Select an option" at bounding box center [227, 122] width 7 height 7
click at [228, 125] on input "Select an option" at bounding box center [227, 122] width 7 height 7
click at [231, 147] on span "Select an option" at bounding box center [227, 145] width 7 height 7
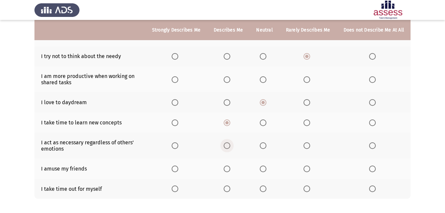
click at [231, 147] on input "Select an option" at bounding box center [227, 145] width 7 height 7
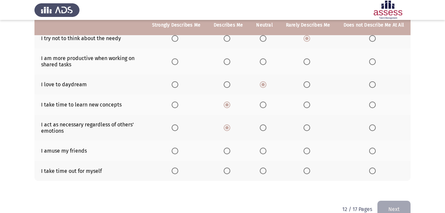
scroll to position [132, 0]
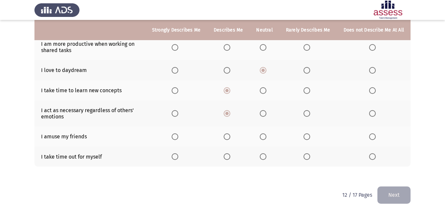
click at [231, 155] on span "Select an option" at bounding box center [227, 156] width 7 height 7
click at [231, 155] on input "Select an option" at bounding box center [227, 156] width 7 height 7
click at [230, 134] on span "Select an option" at bounding box center [227, 136] width 7 height 7
click at [230, 134] on input "Select an option" at bounding box center [227, 136] width 7 height 7
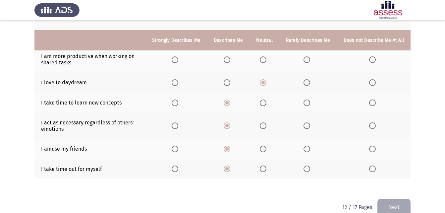
scroll to position [99, 0]
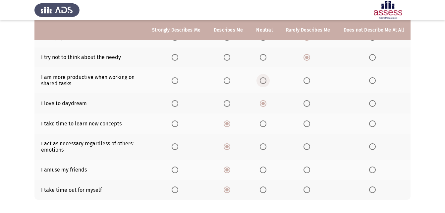
click at [266, 81] on span "Select an option" at bounding box center [263, 80] width 7 height 7
click at [266, 81] on input "Select an option" at bounding box center [263, 80] width 7 height 7
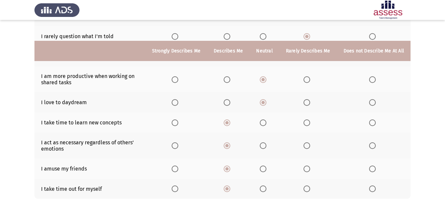
scroll to position [132, 0]
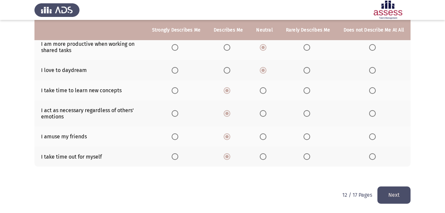
click at [177, 112] on span "Select an option" at bounding box center [175, 113] width 7 height 7
click at [177, 112] on input "Select an option" at bounding box center [175, 113] width 7 height 7
click at [230, 113] on span "Select an option" at bounding box center [227, 113] width 7 height 7
click at [230, 113] on input "Select an option" at bounding box center [227, 113] width 7 height 7
click at [395, 202] on button "Next" at bounding box center [394, 194] width 33 height 17
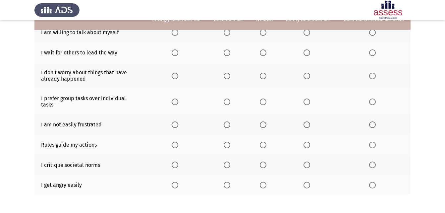
scroll to position [113, 0]
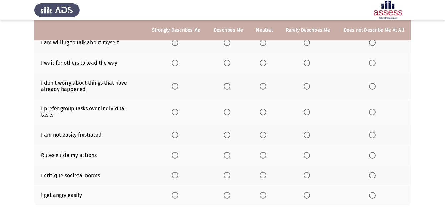
click at [230, 152] on span "Select an option" at bounding box center [227, 155] width 7 height 7
click at [230, 152] on input "Select an option" at bounding box center [227, 155] width 7 height 7
click at [228, 172] on span "Select an option" at bounding box center [227, 175] width 7 height 7
click at [228, 172] on input "Select an option" at bounding box center [227, 175] width 7 height 7
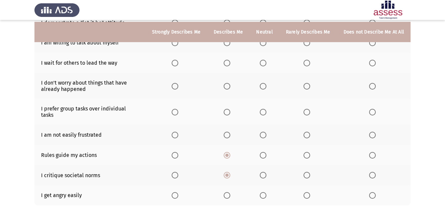
scroll to position [146, 0]
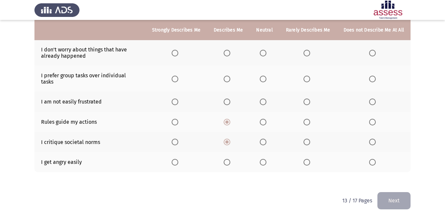
click at [309, 159] on span "Select an option" at bounding box center [307, 162] width 7 height 7
click at [309, 159] on input "Select an option" at bounding box center [307, 162] width 7 height 7
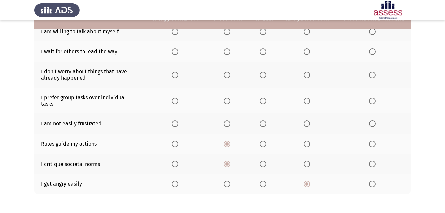
scroll to position [113, 0]
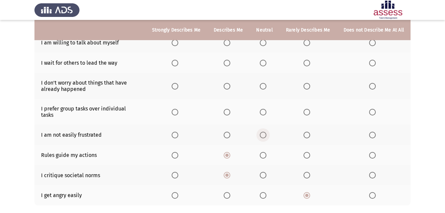
click at [266, 132] on span "Select an option" at bounding box center [263, 135] width 7 height 7
click at [266, 132] on input "Select an option" at bounding box center [263, 135] width 7 height 7
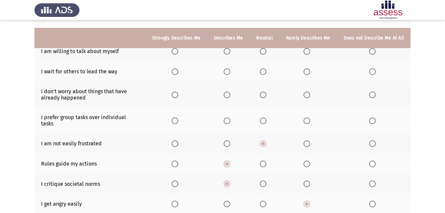
scroll to position [80, 0]
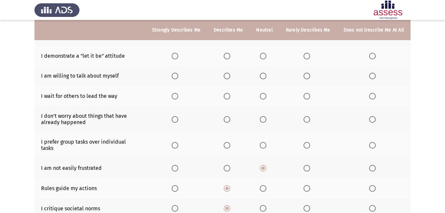
click at [230, 144] on span "Select an option" at bounding box center [227, 145] width 7 height 7
click at [230, 144] on input "Select an option" at bounding box center [227, 145] width 7 height 7
click at [231, 122] on span "Select an option" at bounding box center [227, 119] width 7 height 7
click at [231, 122] on input "Select an option" at bounding box center [227, 119] width 7 height 7
click at [263, 96] on span "Select an option" at bounding box center [263, 96] width 0 height 0
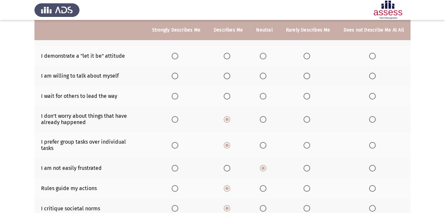
click at [265, 96] on input "Select an option" at bounding box center [263, 96] width 7 height 7
click at [310, 75] on span "Select an option" at bounding box center [307, 76] width 7 height 7
click at [310, 75] on input "Select an option" at bounding box center [307, 76] width 7 height 7
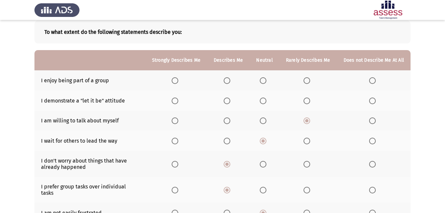
scroll to position [47, 0]
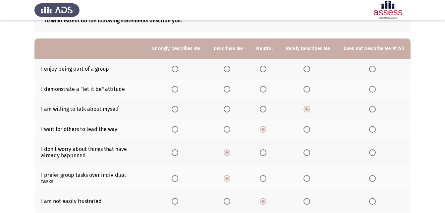
click at [231, 68] on span "Select an option" at bounding box center [227, 69] width 7 height 7
click at [231, 68] on input "Select an option" at bounding box center [227, 69] width 7 height 7
click at [308, 92] on span "Select an option" at bounding box center [307, 89] width 7 height 7
click at [308, 92] on input "Select an option" at bounding box center [307, 89] width 7 height 7
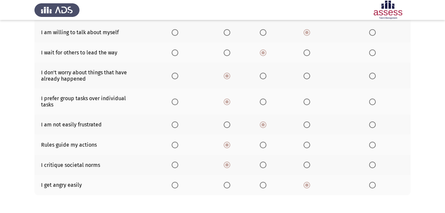
scroll to position [146, 0]
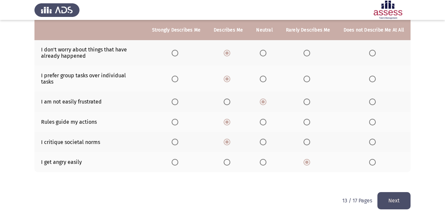
click at [383, 192] on button "Next" at bounding box center [394, 200] width 33 height 17
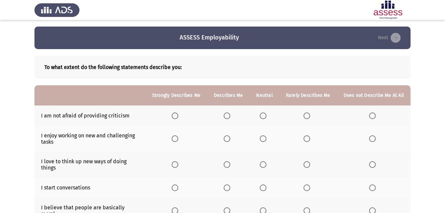
click at [229, 139] on span "Select an option" at bounding box center [227, 138] width 7 height 7
click at [229, 139] on input "Select an option" at bounding box center [227, 138] width 7 height 7
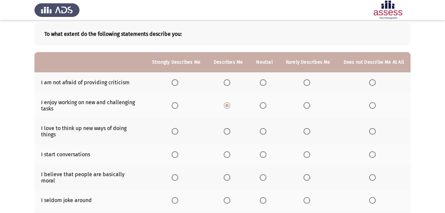
click at [229, 135] on th at bounding box center [228, 131] width 42 height 26
click at [229, 135] on span "Select an option" at bounding box center [227, 131] width 7 height 7
click at [229, 135] on input "Select an option" at bounding box center [227, 131] width 7 height 7
click at [231, 156] on span "Select an option" at bounding box center [227, 154] width 7 height 7
click at [231, 156] on input "Select an option" at bounding box center [227, 154] width 7 height 7
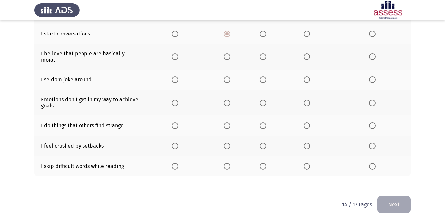
scroll to position [158, 0]
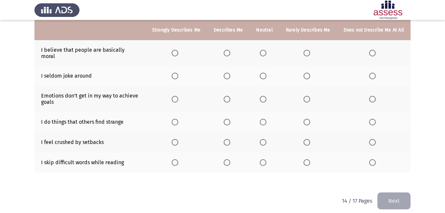
click at [306, 159] on span "Select an option" at bounding box center [307, 162] width 7 height 7
click at [306, 159] on input "Select an option" at bounding box center [307, 162] width 7 height 7
click at [264, 139] on span "Select an option" at bounding box center [263, 142] width 7 height 7
click at [264, 139] on input "Select an option" at bounding box center [263, 142] width 7 height 7
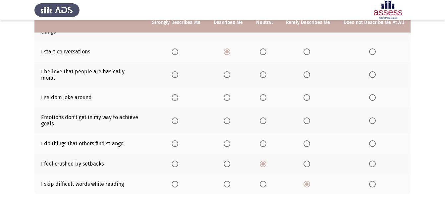
scroll to position [124, 0]
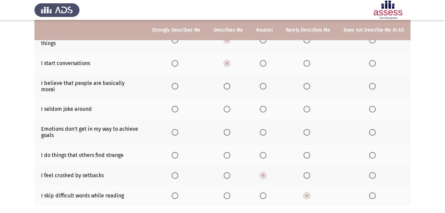
click at [227, 152] on span "Select an option" at bounding box center [227, 155] width 7 height 7
click at [227, 152] on input "Select an option" at bounding box center [227, 155] width 7 height 7
click at [231, 129] on span "Select an option" at bounding box center [227, 132] width 7 height 7
click at [231, 129] on input "Select an option" at bounding box center [227, 132] width 7 height 7
click at [264, 106] on span "Select an option" at bounding box center [263, 109] width 7 height 7
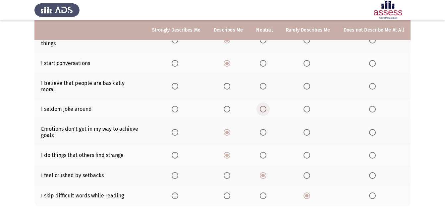
click at [264, 106] on input "Select an option" at bounding box center [263, 109] width 7 height 7
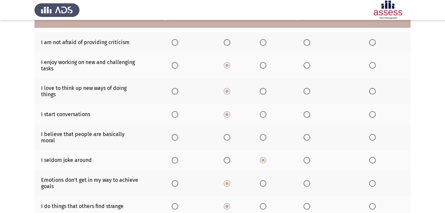
scroll to position [58, 0]
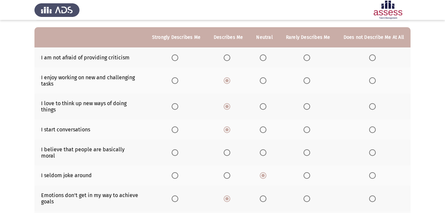
click at [267, 128] on span "Select an option" at bounding box center [263, 129] width 7 height 7
click at [267, 128] on input "Select an option" at bounding box center [263, 129] width 7 height 7
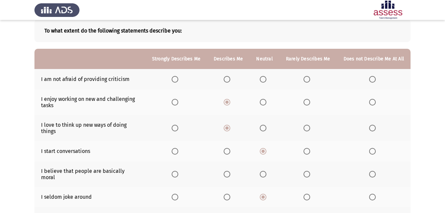
scroll to position [25, 0]
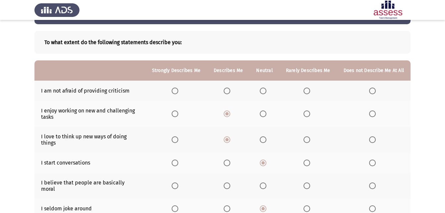
click at [231, 91] on span "Select an option" at bounding box center [227, 91] width 7 height 7
click at [231, 91] on input "Select an option" at bounding box center [227, 91] width 7 height 7
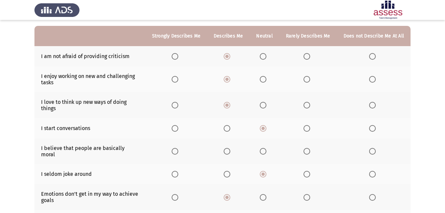
scroll to position [58, 0]
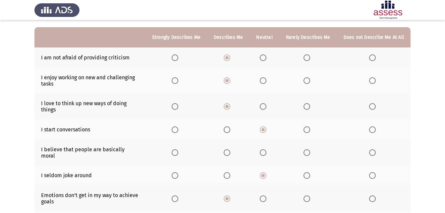
click at [264, 146] on th at bounding box center [265, 153] width 30 height 26
click at [267, 150] on span "Select an option" at bounding box center [263, 152] width 7 height 7
click at [267, 150] on input "Select an option" at bounding box center [263, 152] width 7 height 7
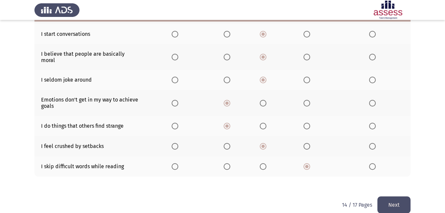
scroll to position [158, 0]
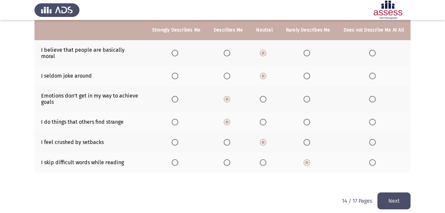
click at [406, 197] on button "Next" at bounding box center [394, 200] width 33 height 17
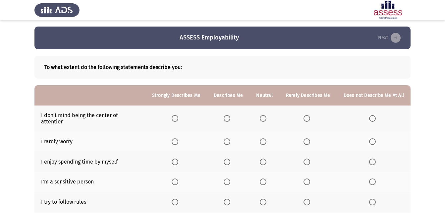
scroll to position [33, 0]
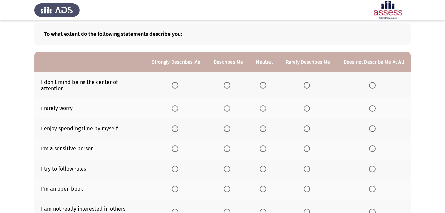
click at [233, 125] on label "Select an option" at bounding box center [228, 128] width 9 height 7
click at [231, 125] on input "Select an option" at bounding box center [227, 128] width 7 height 7
click at [308, 148] on th at bounding box center [309, 149] width 58 height 20
click at [309, 145] on span "Select an option" at bounding box center [307, 148] width 7 height 7
click at [309, 145] on input "Select an option" at bounding box center [307, 148] width 7 height 7
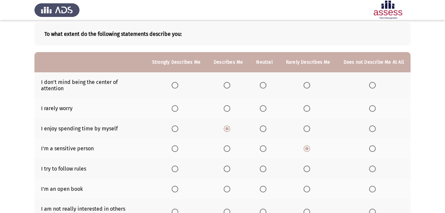
click at [231, 165] on span "Select an option" at bounding box center [227, 168] width 7 height 7
click at [231, 165] on input "Select an option" at bounding box center [227, 168] width 7 height 7
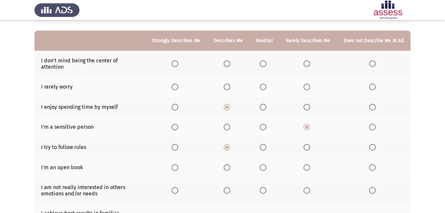
scroll to position [66, 0]
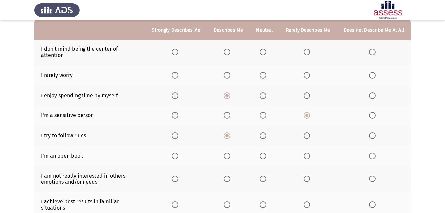
click at [307, 153] on span "Select an option" at bounding box center [307, 156] width 7 height 7
click at [307, 153] on input "Select an option" at bounding box center [307, 156] width 7 height 7
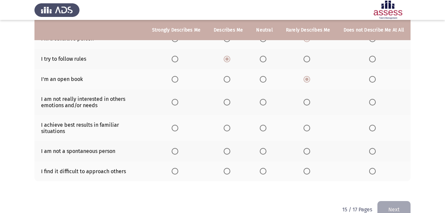
scroll to position [152, 0]
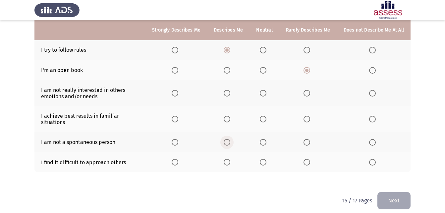
click at [228, 139] on span "Select an option" at bounding box center [227, 142] width 7 height 7
click at [228, 139] on input "Select an option" at bounding box center [227, 142] width 7 height 7
click at [231, 159] on span "Select an option" at bounding box center [227, 162] width 7 height 7
click at [231, 159] on input "Select an option" at bounding box center [227, 162] width 7 height 7
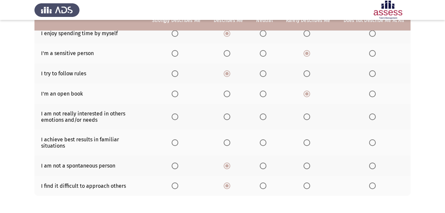
scroll to position [119, 0]
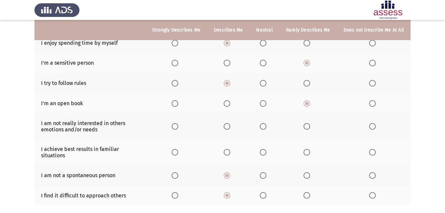
click at [305, 123] on span "Select an option" at bounding box center [307, 126] width 7 height 7
click at [305, 123] on input "Select an option" at bounding box center [307, 126] width 7 height 7
click at [231, 149] on span "Select an option" at bounding box center [227, 152] width 7 height 7
click at [231, 149] on input "Select an option" at bounding box center [227, 152] width 7 height 7
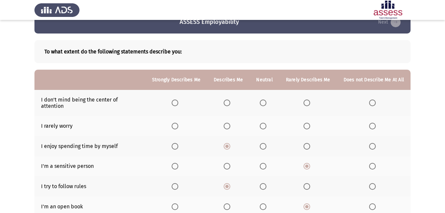
scroll to position [0, 0]
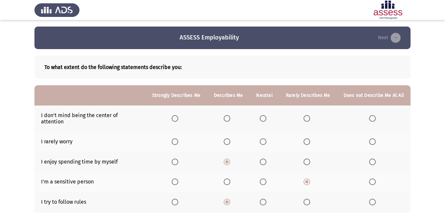
click at [265, 139] on span "Select an option" at bounding box center [263, 141] width 7 height 7
click at [265, 139] on input "Select an option" at bounding box center [263, 141] width 7 height 7
click at [310, 138] on span "Select an option" at bounding box center [307, 141] width 7 height 7
click at [310, 138] on input "Select an option" at bounding box center [307, 141] width 7 height 7
click at [307, 118] on span "Select an option" at bounding box center [307, 118] width 0 height 0
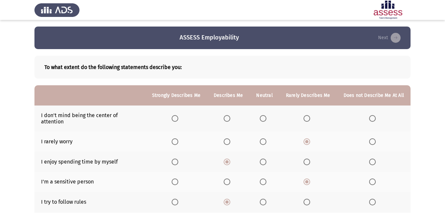
click at [308, 115] on input "Select an option" at bounding box center [307, 118] width 7 height 7
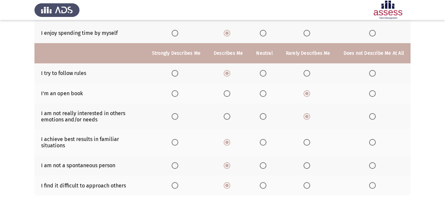
scroll to position [152, 0]
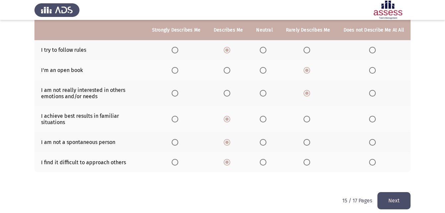
click at [401, 201] on button "Next" at bounding box center [394, 200] width 33 height 17
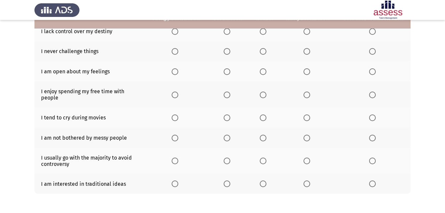
scroll to position [93, 0]
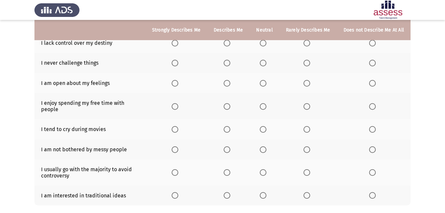
click at [227, 103] on span "Select an option" at bounding box center [227, 106] width 7 height 7
click at [227, 103] on input "Select an option" at bounding box center [227, 106] width 7 height 7
click at [231, 126] on span "Select an option" at bounding box center [227, 129] width 7 height 7
click at [231, 126] on input "Select an option" at bounding box center [227, 129] width 7 height 7
click at [308, 146] on span "Select an option" at bounding box center [307, 149] width 7 height 7
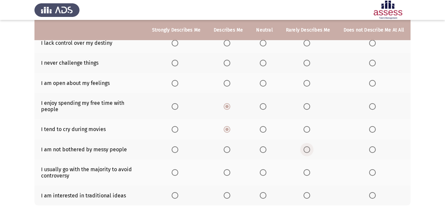
click at [308, 146] on input "Select an option" at bounding box center [307, 149] width 7 height 7
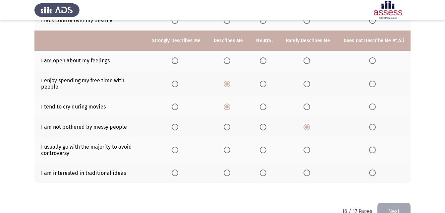
scroll to position [126, 0]
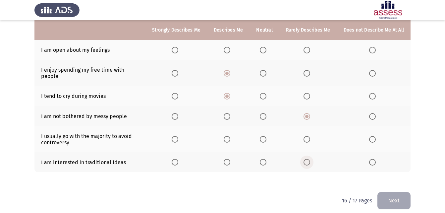
click at [309, 159] on span "Select an option" at bounding box center [307, 162] width 7 height 7
click at [309, 159] on input "Select an option" at bounding box center [307, 162] width 7 height 7
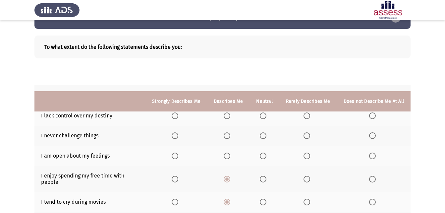
scroll to position [0, 0]
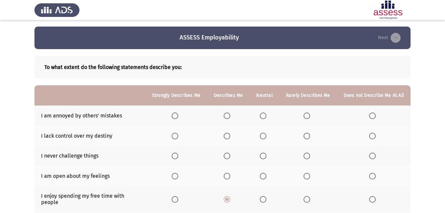
click at [265, 117] on span "Select an option" at bounding box center [263, 115] width 7 height 7
click at [265, 117] on input "Select an option" at bounding box center [263, 115] width 7 height 7
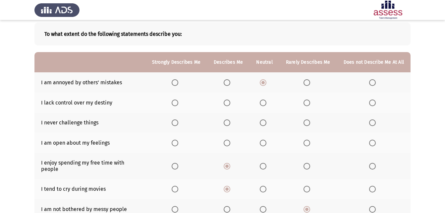
click at [307, 123] on span "Select an option" at bounding box center [307, 122] width 7 height 7
click at [307, 123] on input "Select an option" at bounding box center [307, 122] width 7 height 7
click at [310, 143] on span "Select an option" at bounding box center [307, 143] width 7 height 7
click at [310, 143] on input "Select an option" at bounding box center [307, 143] width 7 height 7
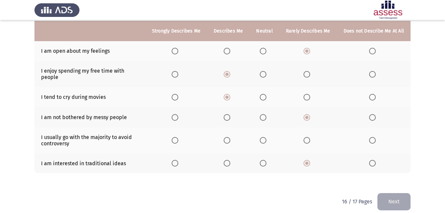
scroll to position [126, 0]
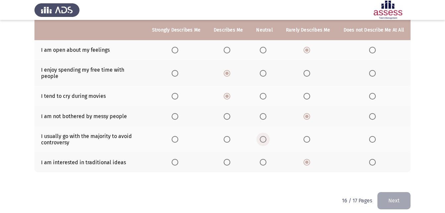
click at [266, 136] on span "Select an option" at bounding box center [263, 139] width 7 height 7
click at [266, 136] on input "Select an option" at bounding box center [263, 139] width 7 height 7
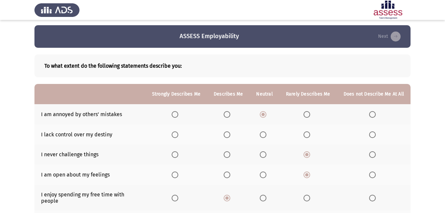
scroll to position [0, 0]
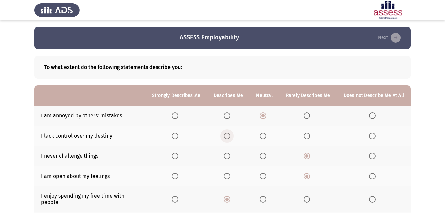
click at [231, 138] on span "Select an option" at bounding box center [227, 136] width 7 height 7
click at [231, 138] on input "Select an option" at bounding box center [227, 136] width 7 height 7
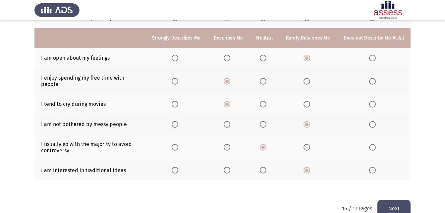
scroll to position [126, 0]
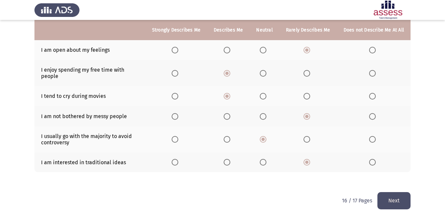
click at [383, 200] on button "Next" at bounding box center [394, 200] width 33 height 17
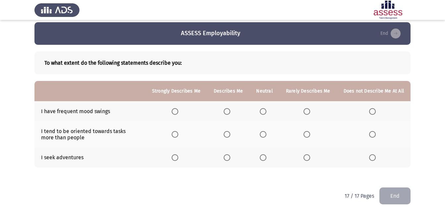
scroll to position [5, 0]
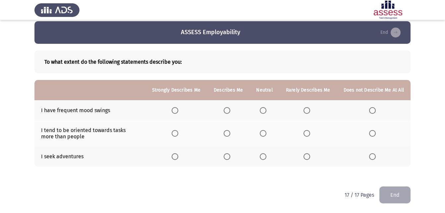
click at [307, 112] on span "Select an option" at bounding box center [307, 110] width 7 height 7
click at [307, 112] on input "Select an option" at bounding box center [307, 110] width 7 height 7
click at [228, 158] on span "Select an option" at bounding box center [227, 156] width 7 height 7
click at [228, 158] on input "Select an option" at bounding box center [227, 156] width 7 height 7
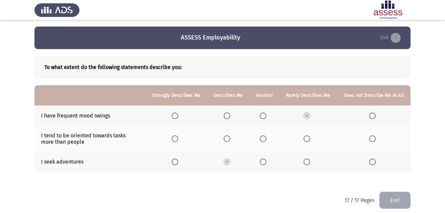
click at [231, 141] on span "Select an option" at bounding box center [227, 138] width 7 height 7
click at [231, 141] on input "Select an option" at bounding box center [227, 138] width 7 height 7
click at [373, 113] on span "Select an option" at bounding box center [372, 115] width 7 height 7
click at [373, 113] on input "Select an option" at bounding box center [372, 115] width 7 height 7
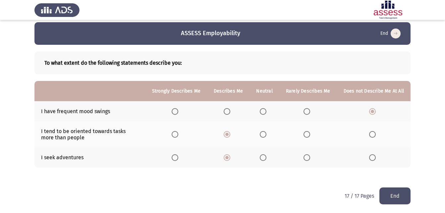
scroll to position [5, 0]
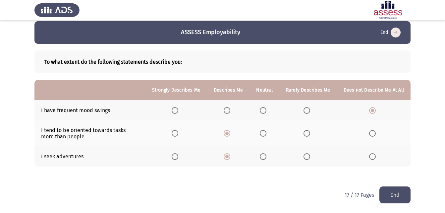
click at [403, 193] on button "End" at bounding box center [395, 194] width 31 height 17
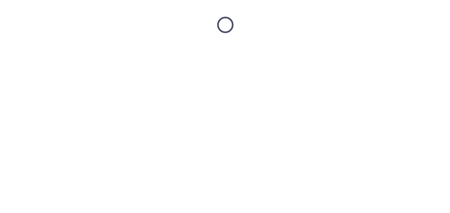
scroll to position [0, 0]
